Goal: Navigation & Orientation: Find specific page/section

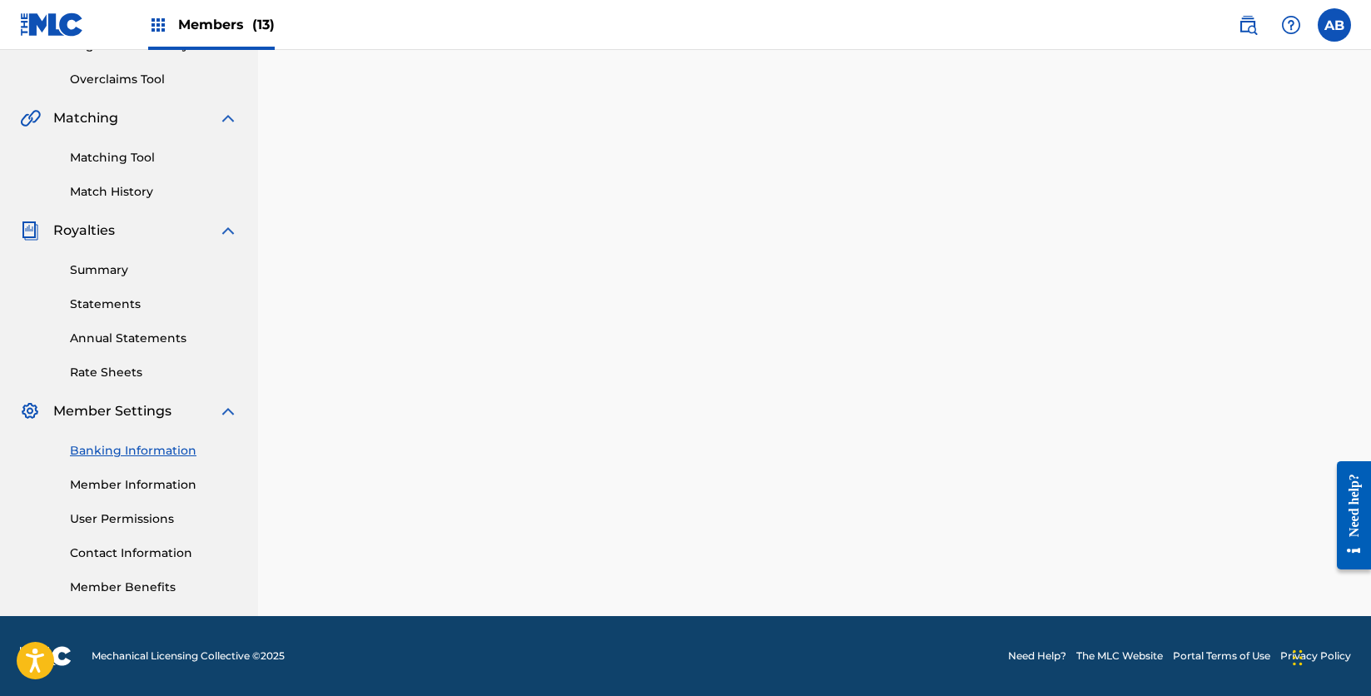
click at [191, 22] on span "Members (13)" at bounding box center [226, 24] width 97 height 19
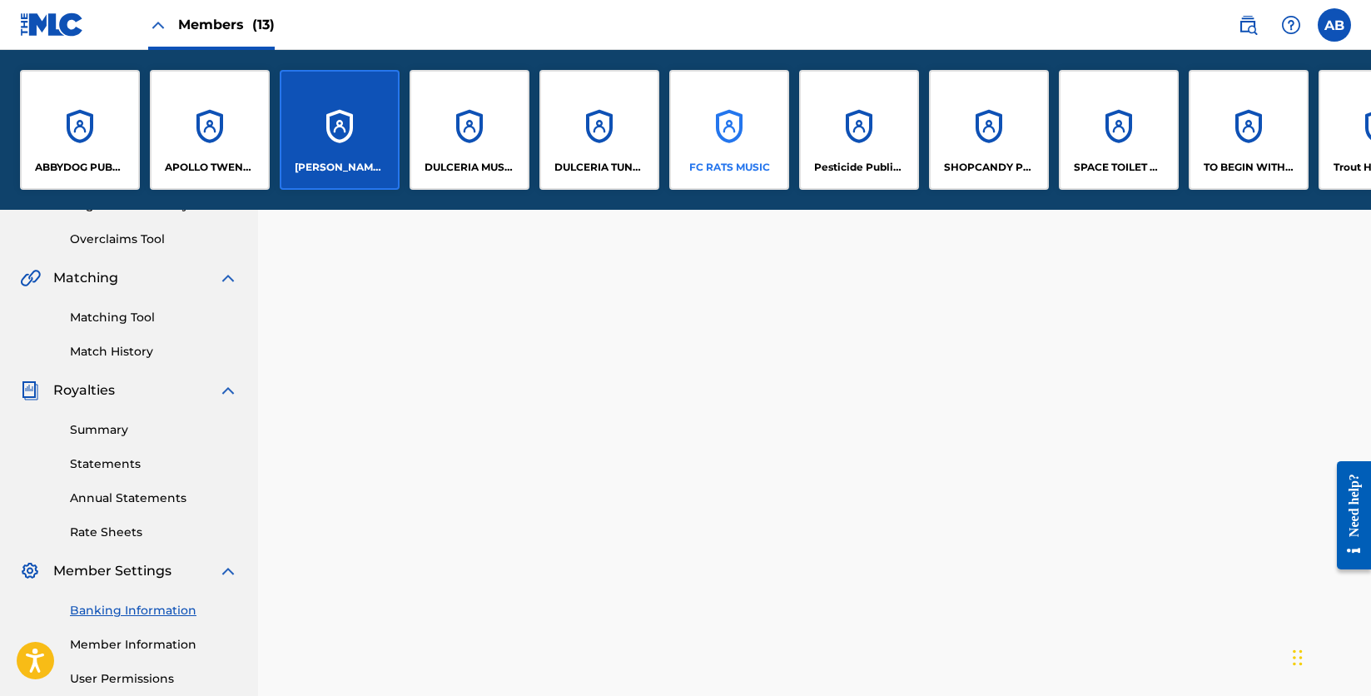
click at [732, 128] on div "FC RATS MUSIC" at bounding box center [729, 130] width 120 height 120
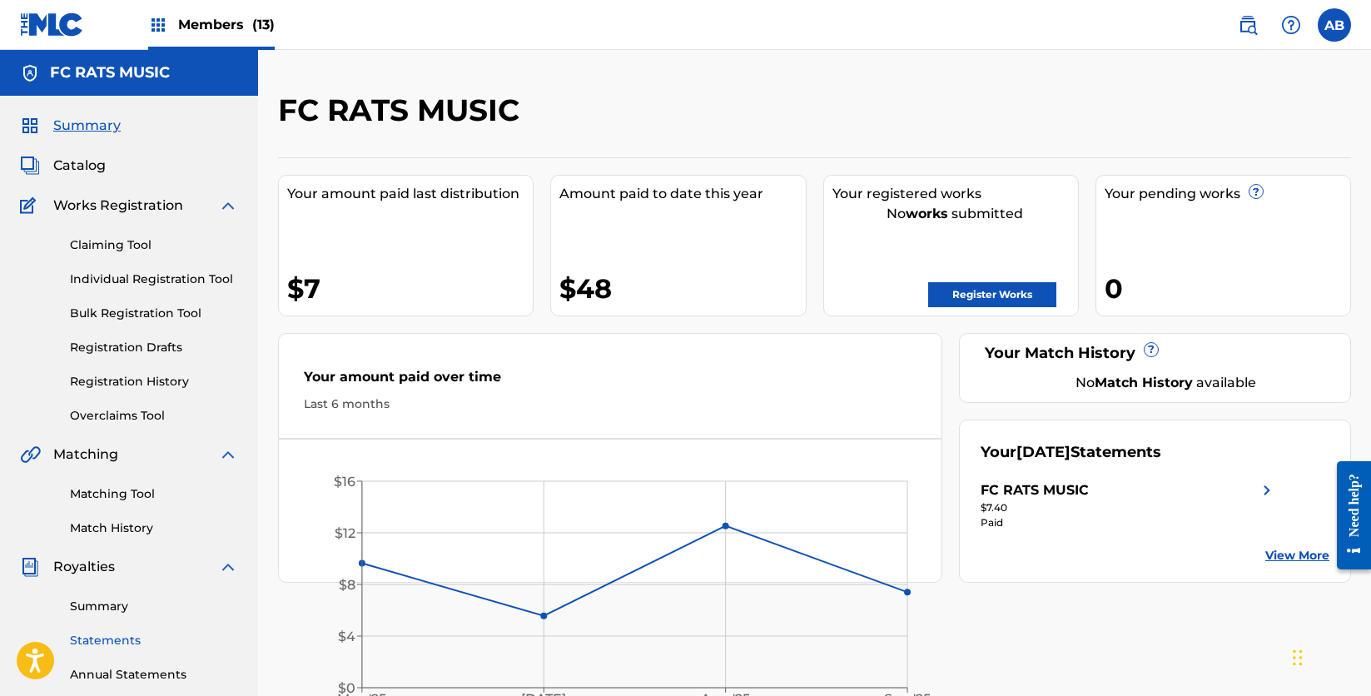
scroll to position [151, 0]
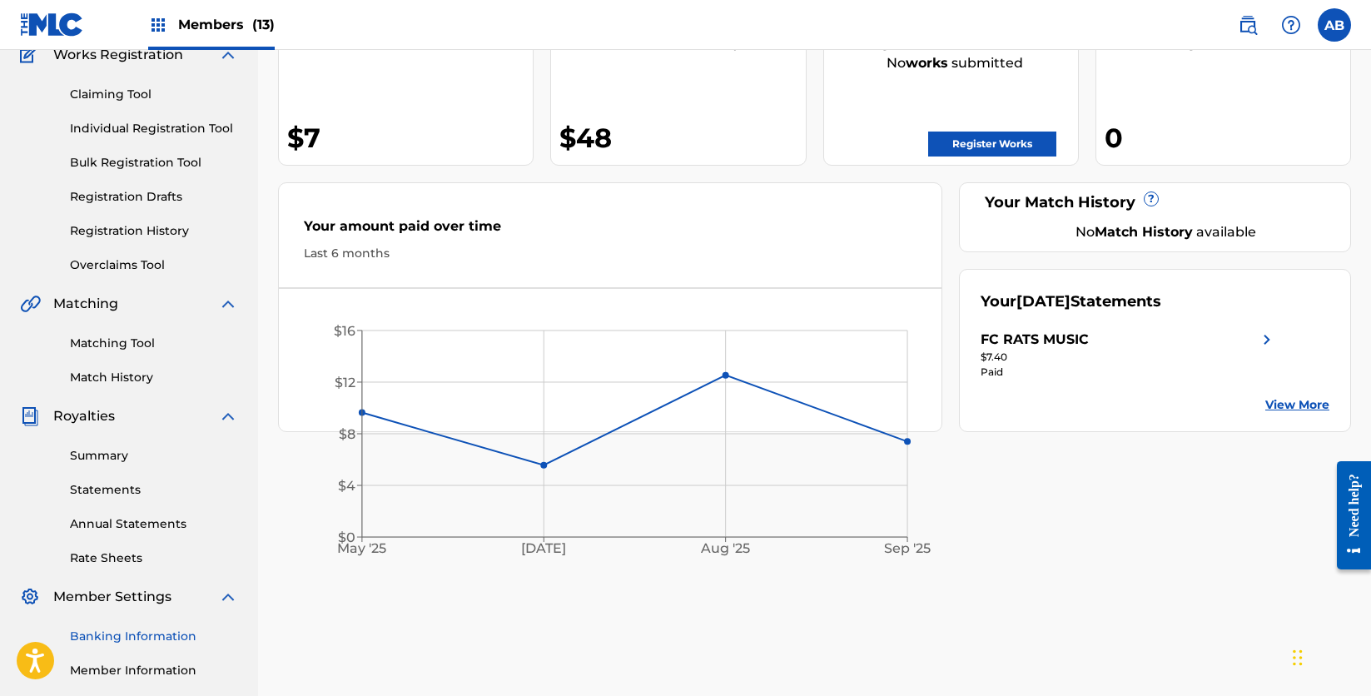
click at [116, 640] on link "Banking Information" at bounding box center [154, 636] width 168 height 17
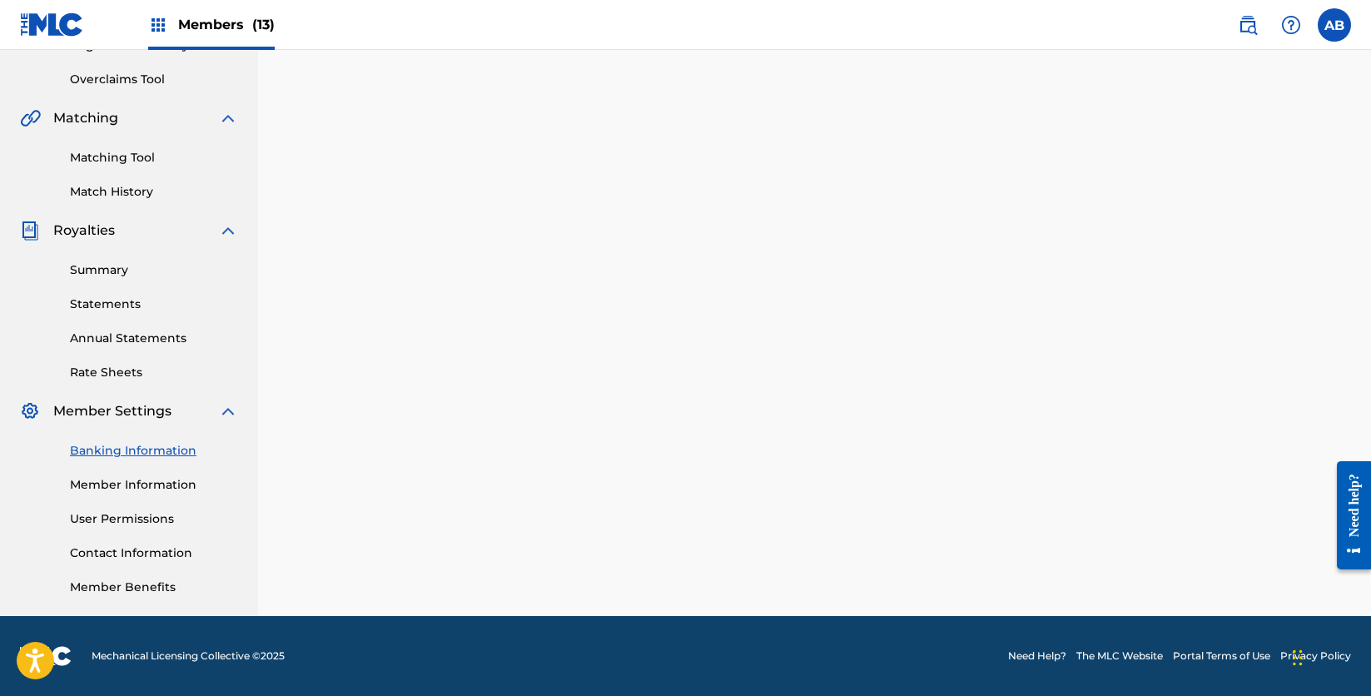
scroll to position [336, 0]
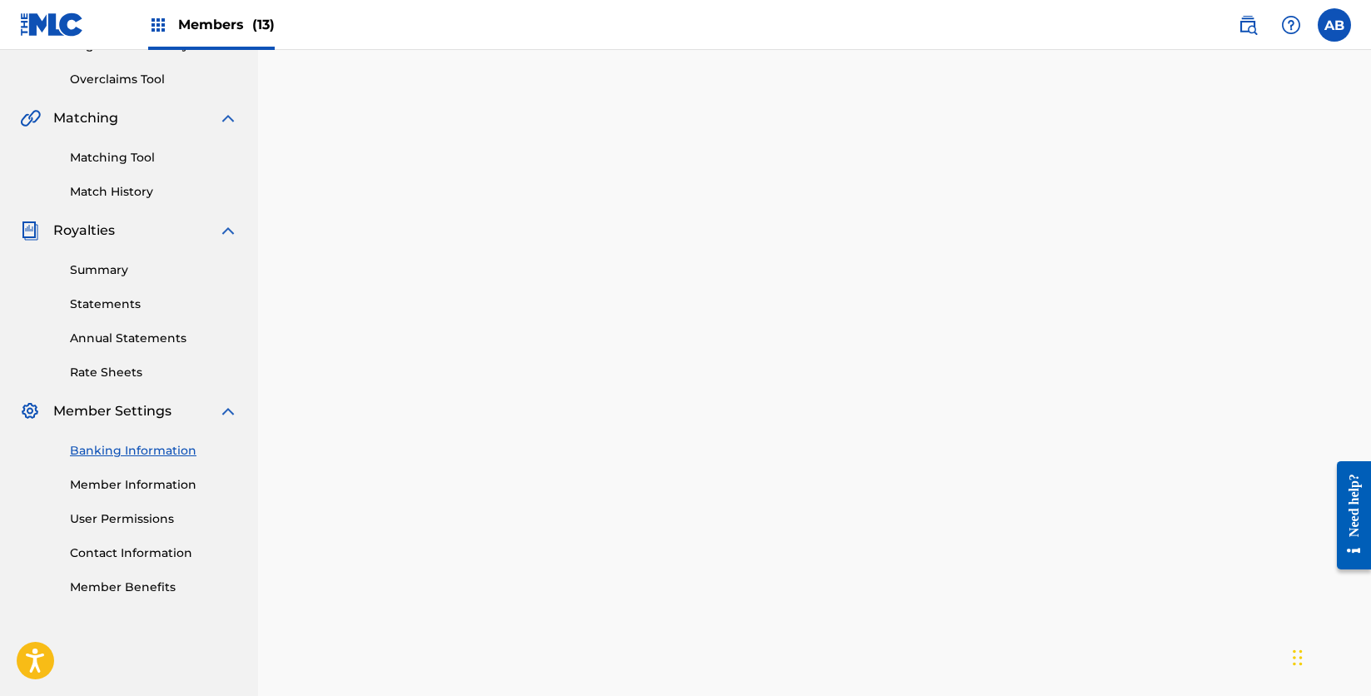
click at [134, 41] on div "Members (13)" at bounding box center [147, 24] width 255 height 49
click at [161, 28] on img at bounding box center [158, 25] width 20 height 20
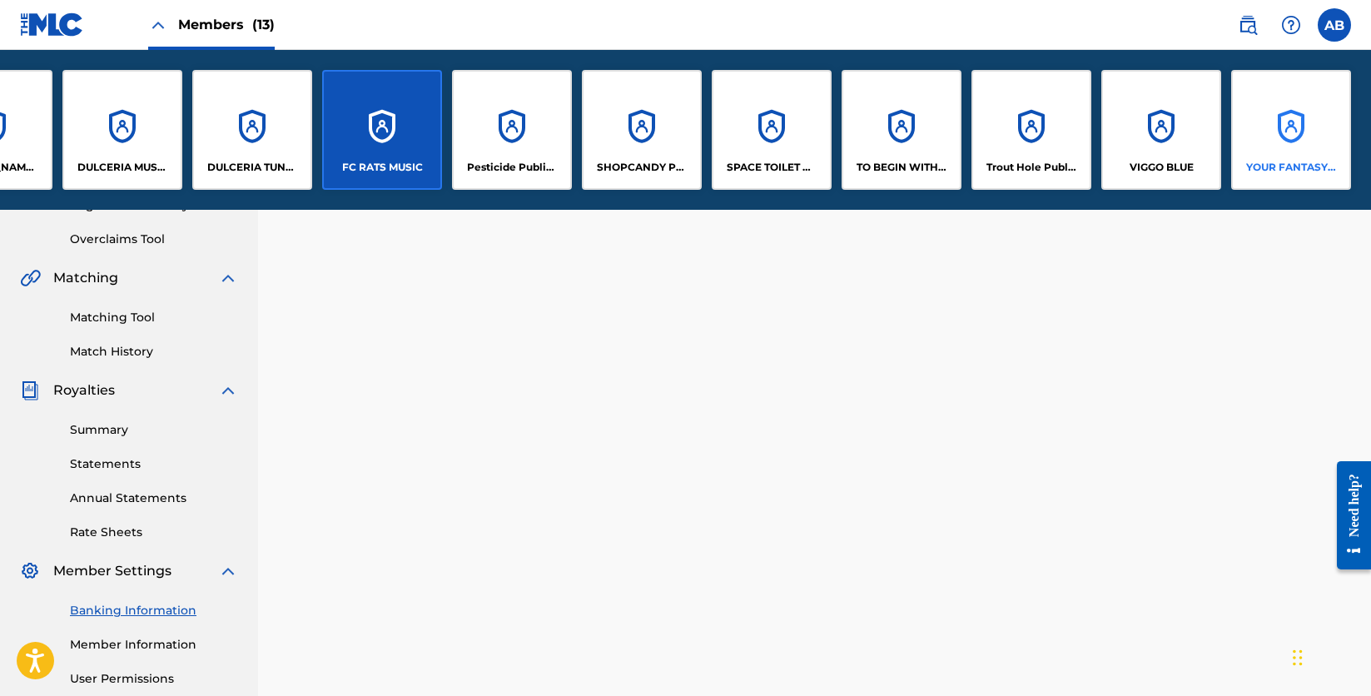
scroll to position [0, 347]
click at [1152, 129] on div "VIGGO BLUE" at bounding box center [1161, 130] width 120 height 120
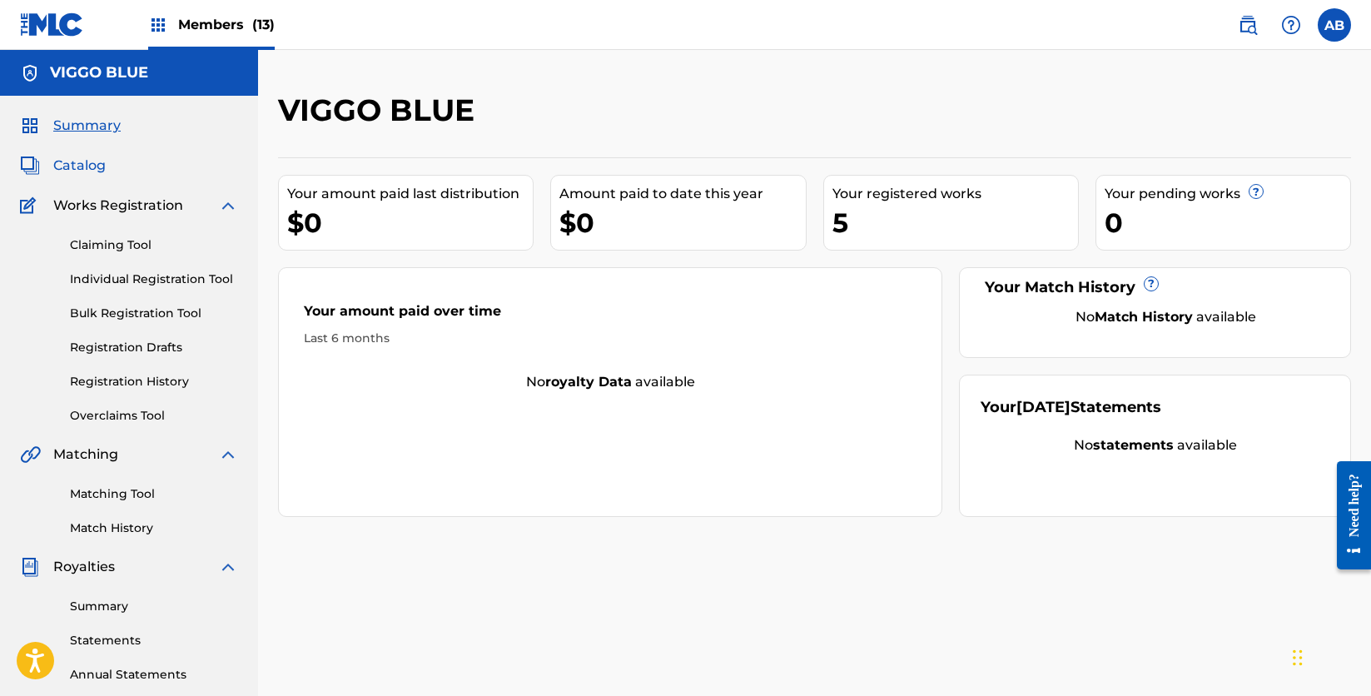
click at [86, 175] on span "Catalog" at bounding box center [79, 166] width 52 height 20
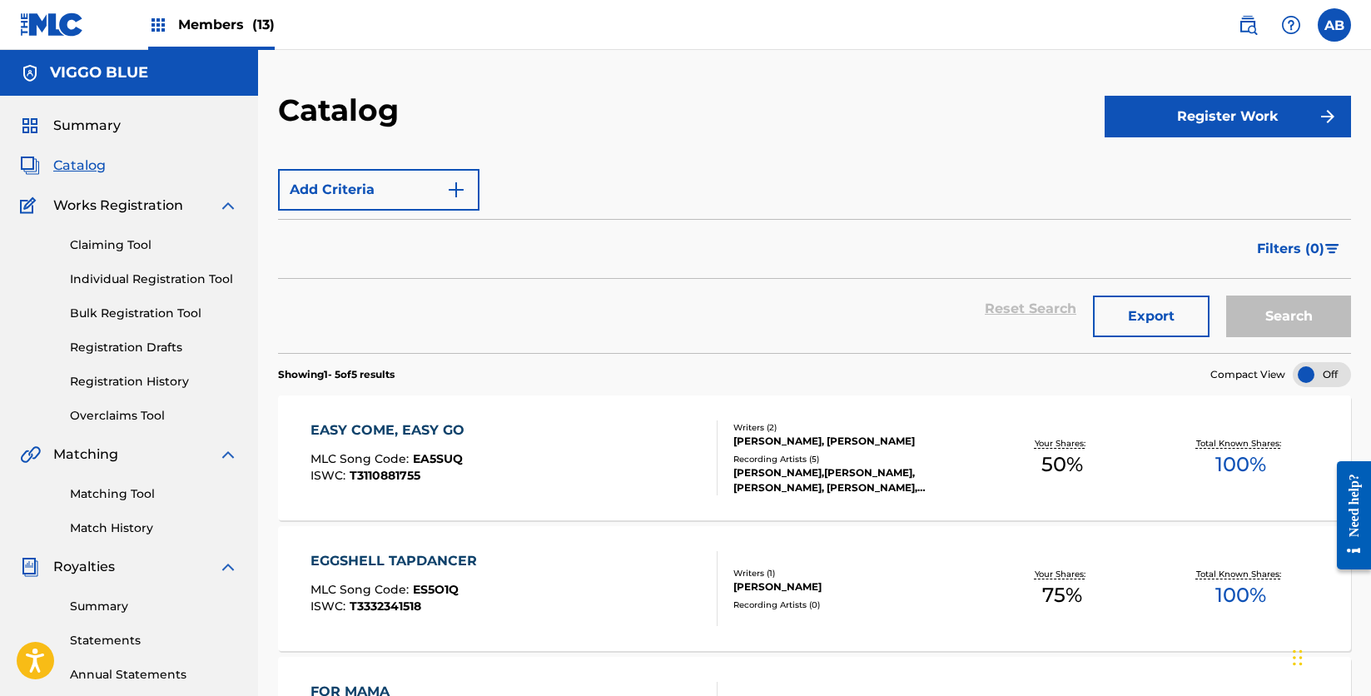
click at [189, 23] on span "Members (13)" at bounding box center [226, 24] width 97 height 19
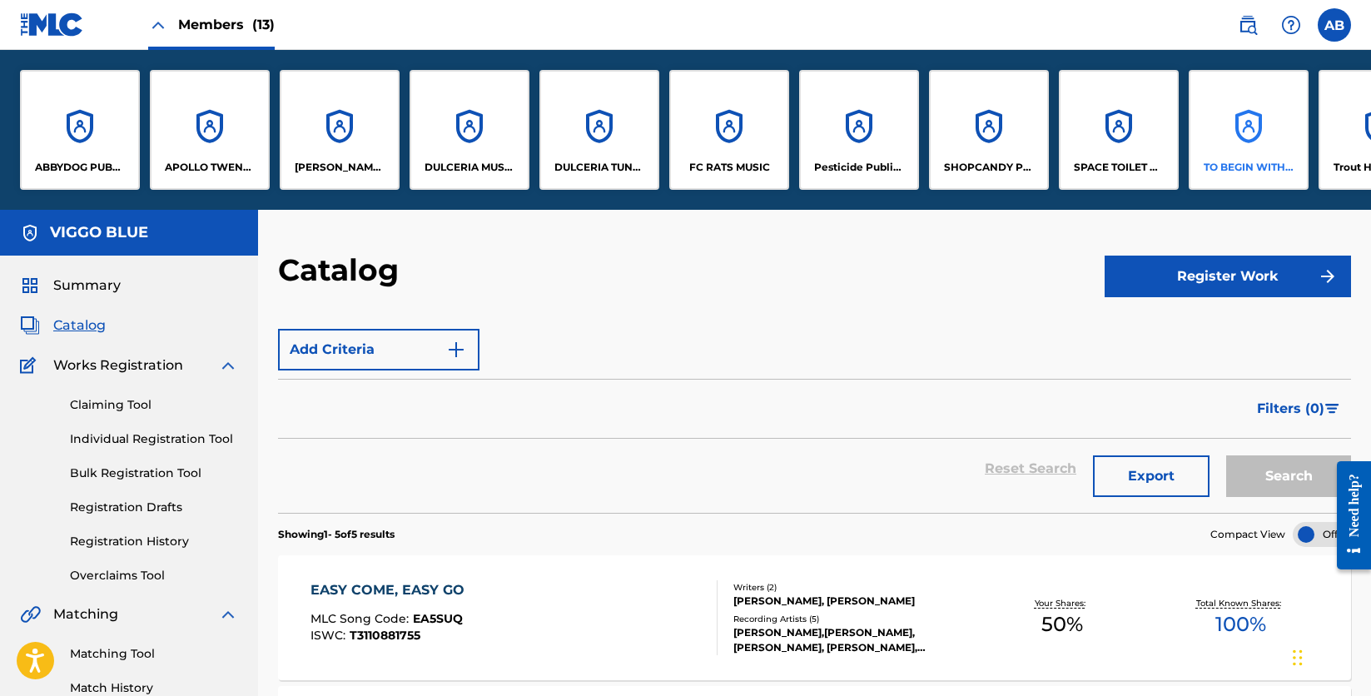
click at [1254, 140] on div "TO BEGIN WITH PUBLISHING" at bounding box center [1249, 130] width 120 height 120
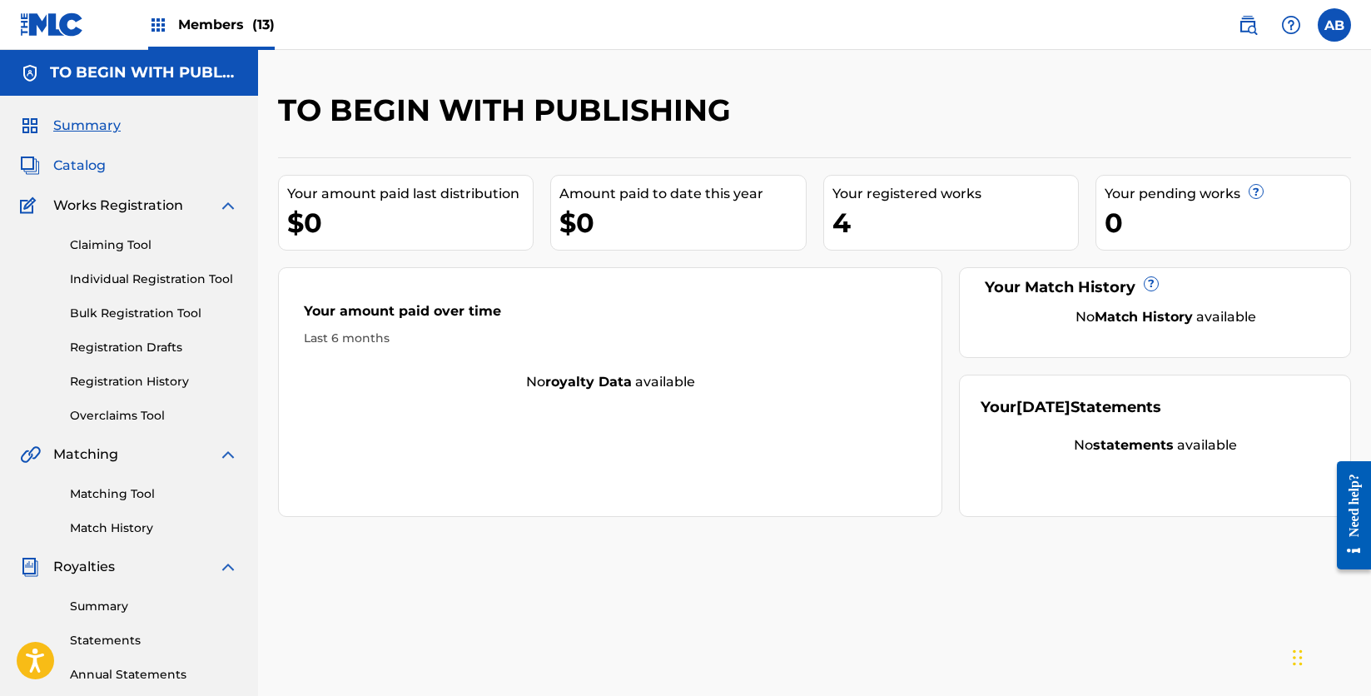
click at [78, 169] on span "Catalog" at bounding box center [79, 166] width 52 height 20
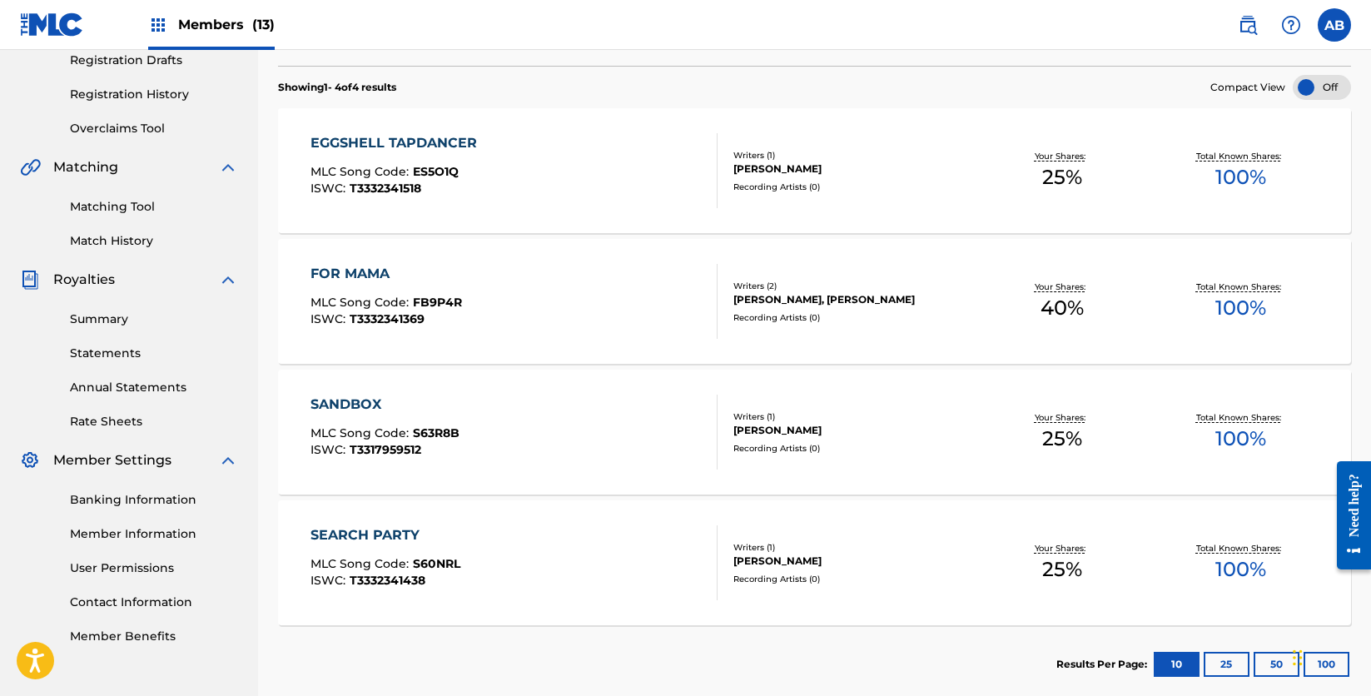
scroll to position [289, 0]
